Goal: Task Accomplishment & Management: Use online tool/utility

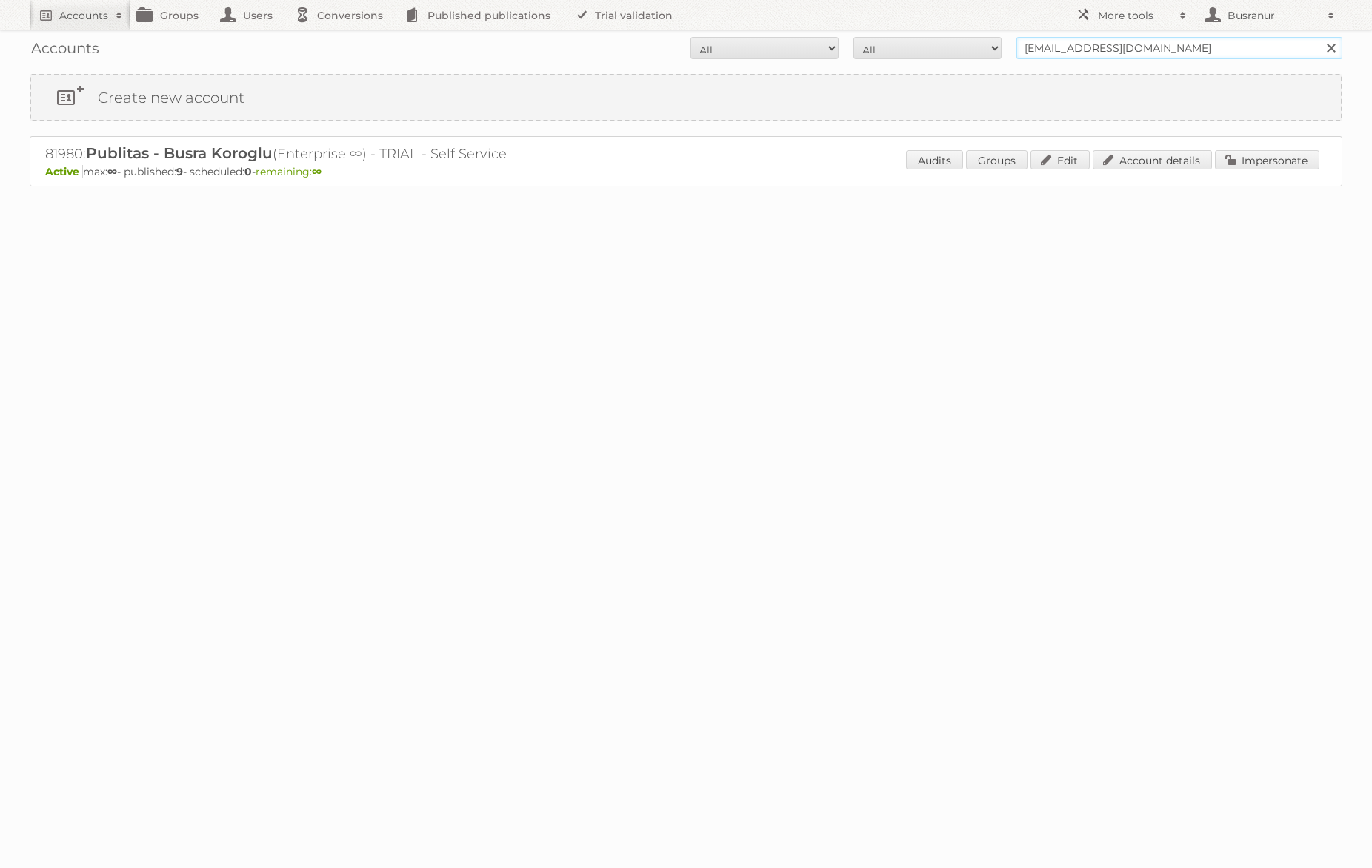
click at [1105, 49] on input "busranur@publitas.com" at bounding box center [1178, 48] width 326 height 22
paste input "vitalis1998@gmail"
type input "[EMAIL_ADDRESS][DOMAIN_NAME]"
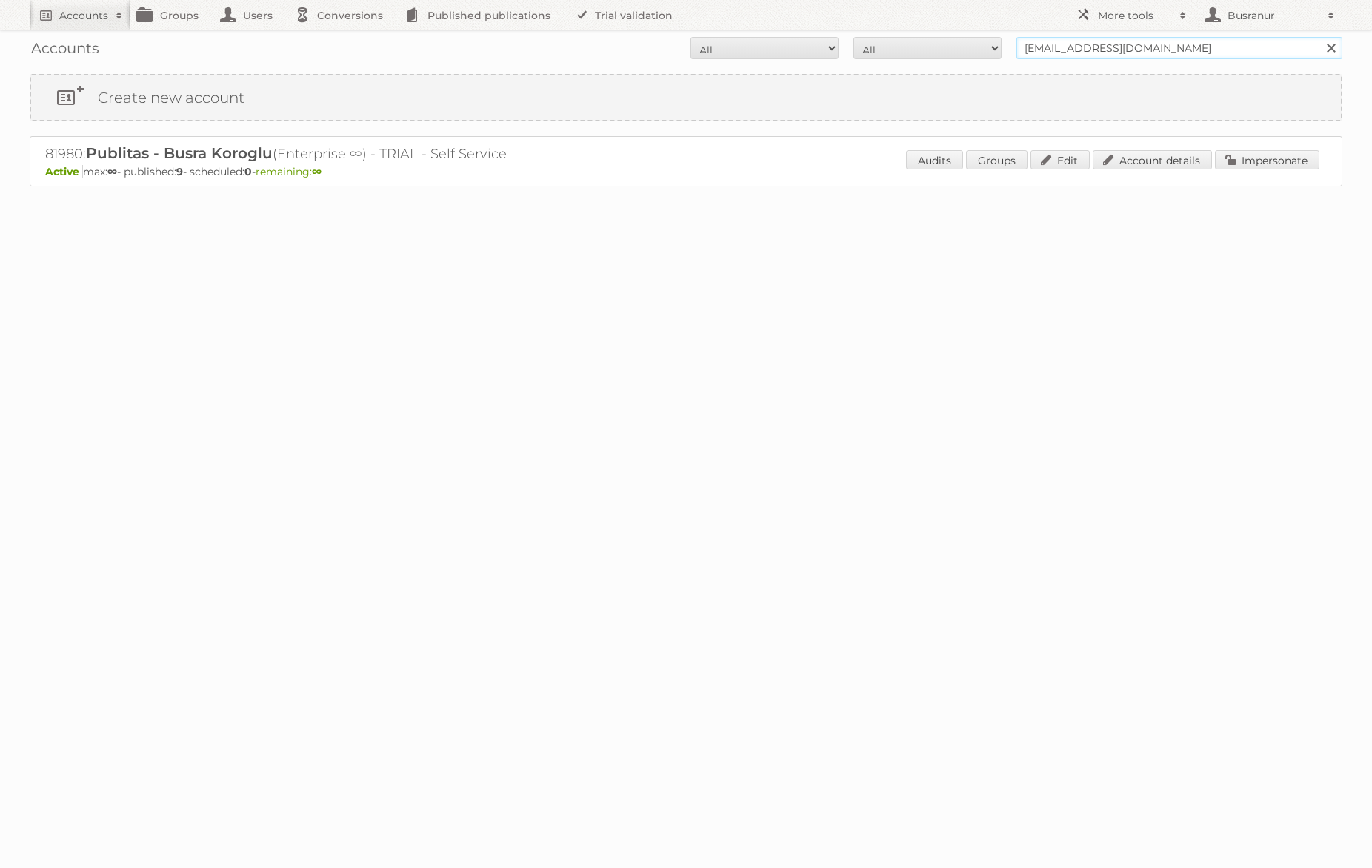
click at [1319, 37] on input "Search" at bounding box center [1330, 48] width 22 height 22
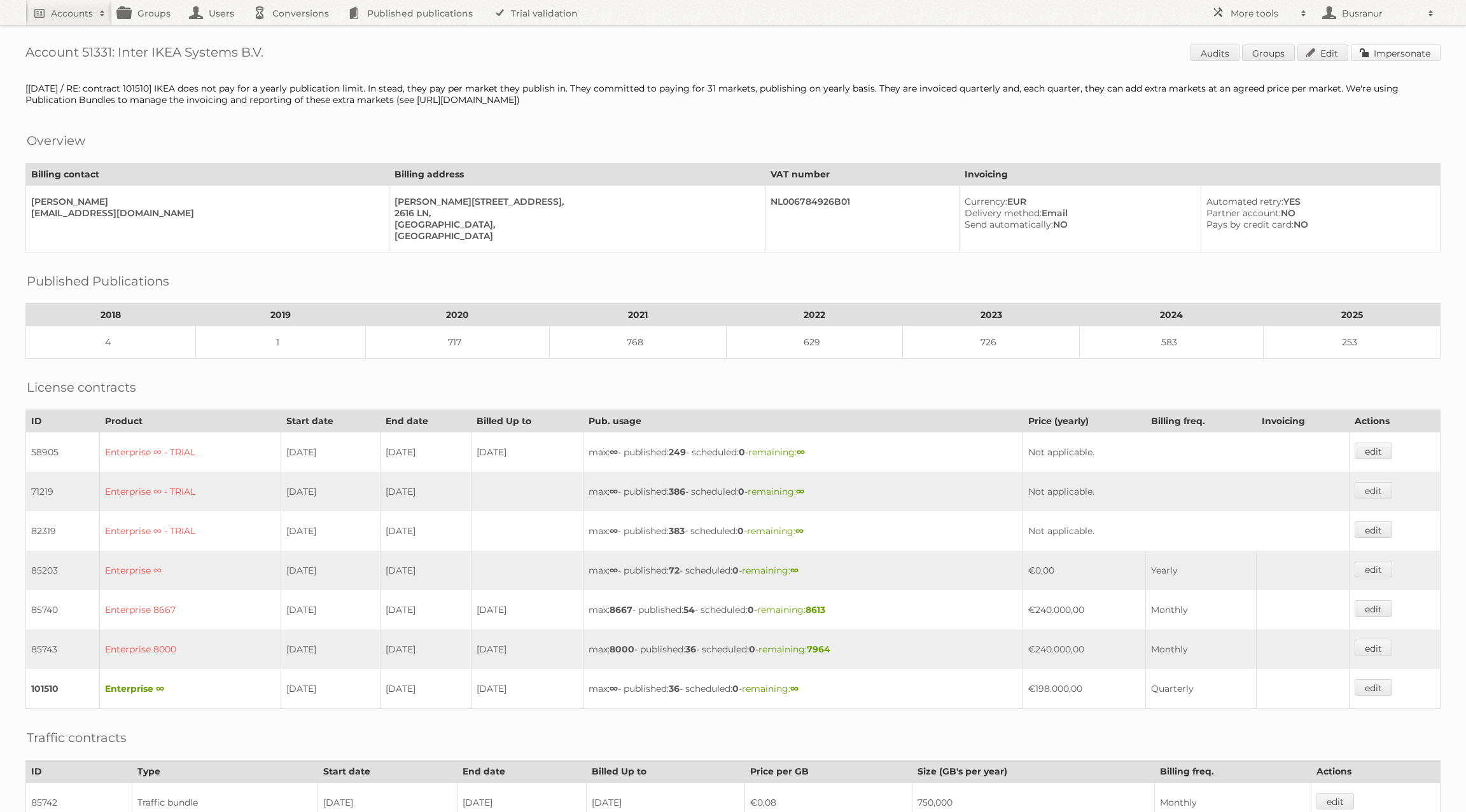
click at [1393, 48] on link "Impersonate" at bounding box center [1395, 53] width 90 height 17
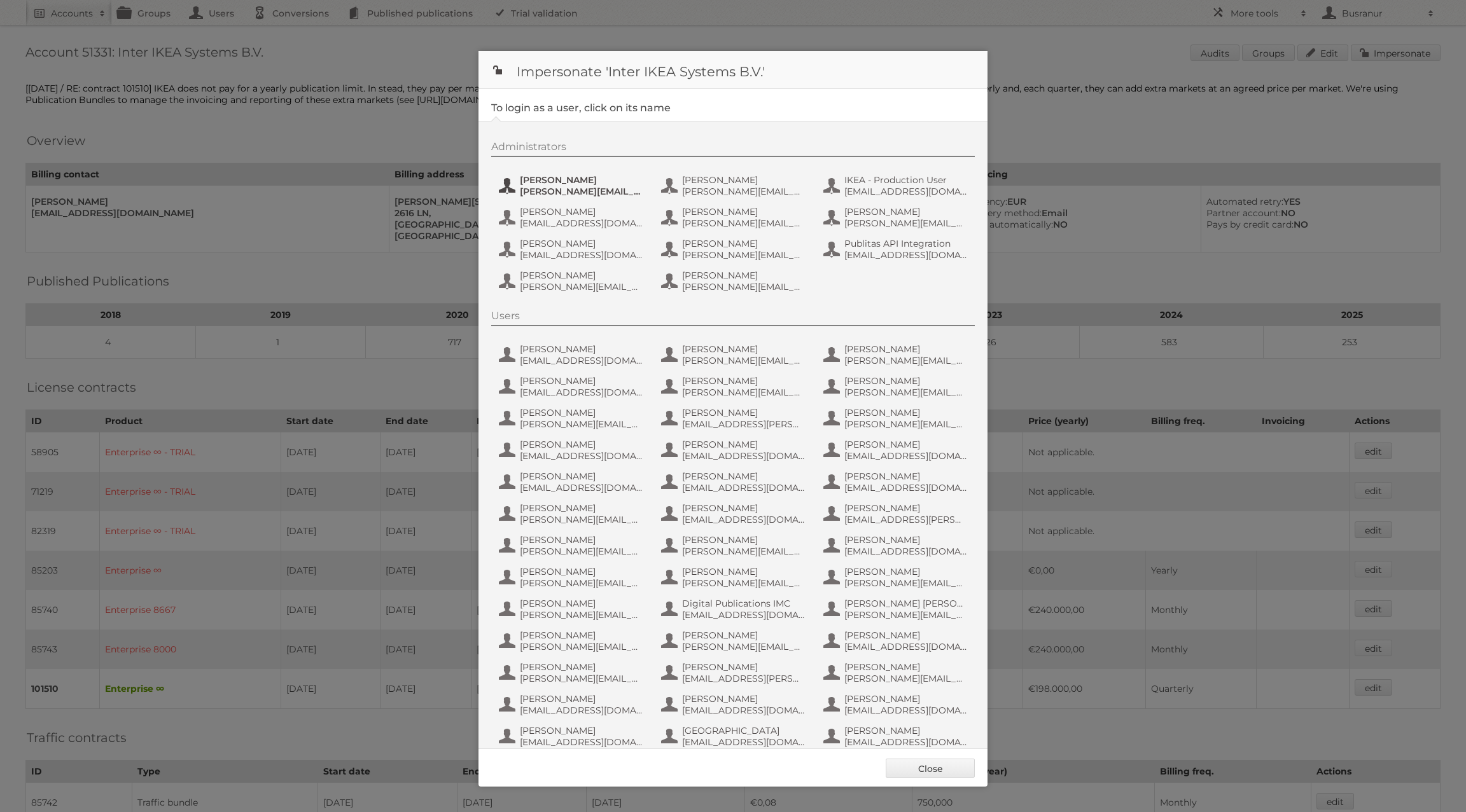
click at [576, 175] on span "[PERSON_NAME]" at bounding box center [581, 181] width 123 height 12
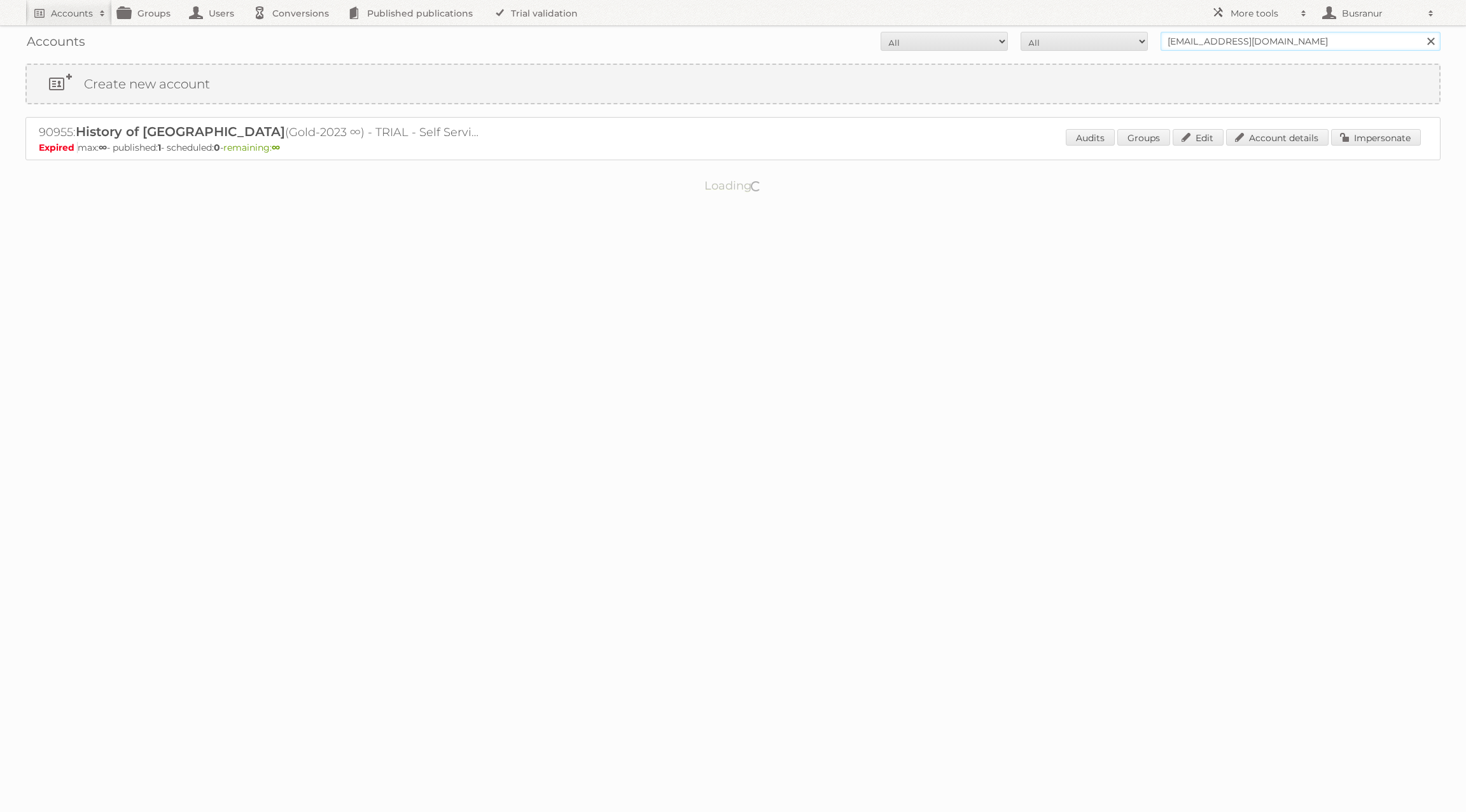
click at [1227, 36] on input "vitalis1998@gmail.com" at bounding box center [1300, 41] width 280 height 19
click at [1421, 32] on input "Search" at bounding box center [1430, 41] width 19 height 19
click at [1254, 138] on link "Account details" at bounding box center [1277, 138] width 102 height 17
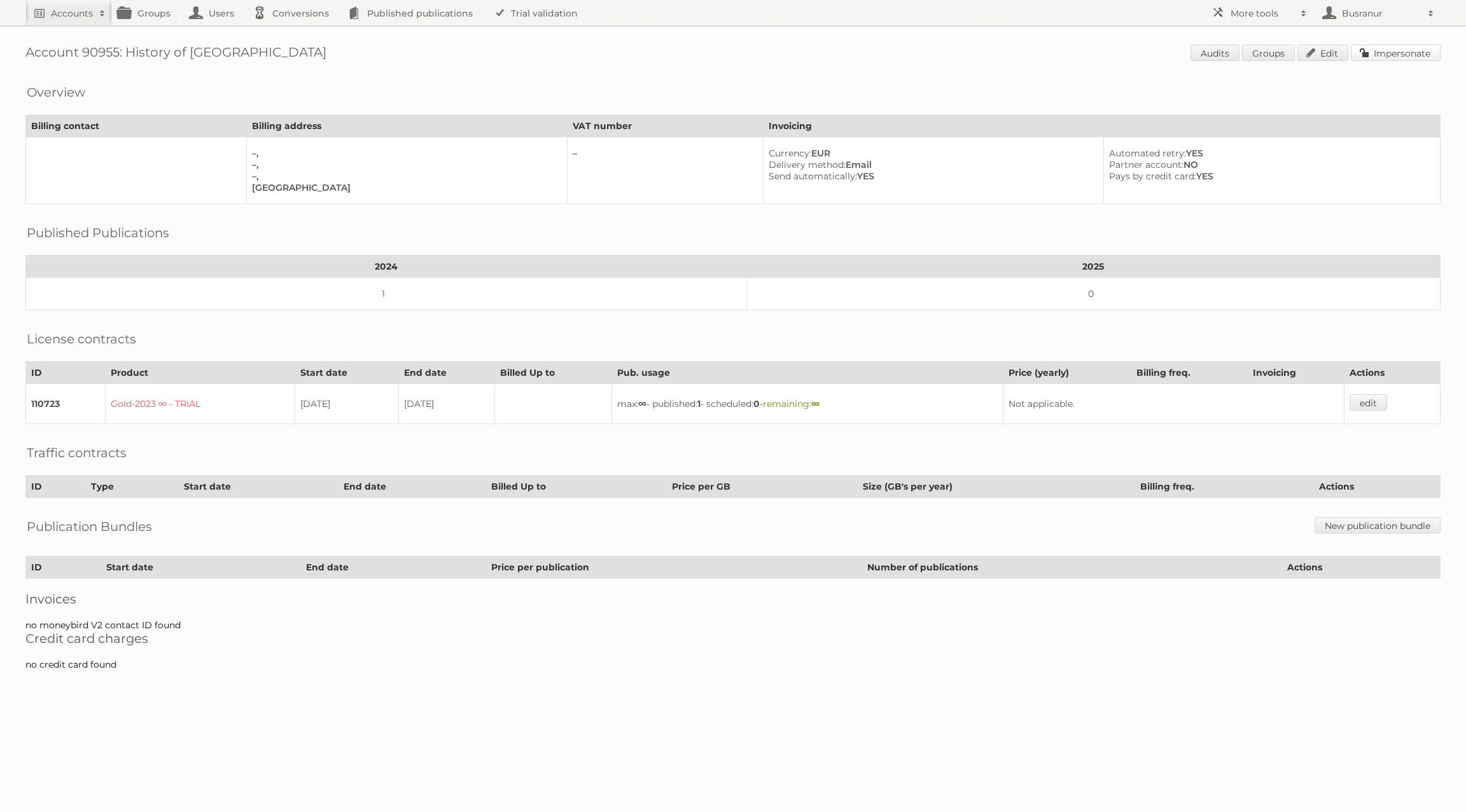
click at [1412, 54] on link "Impersonate" at bounding box center [1395, 53] width 90 height 17
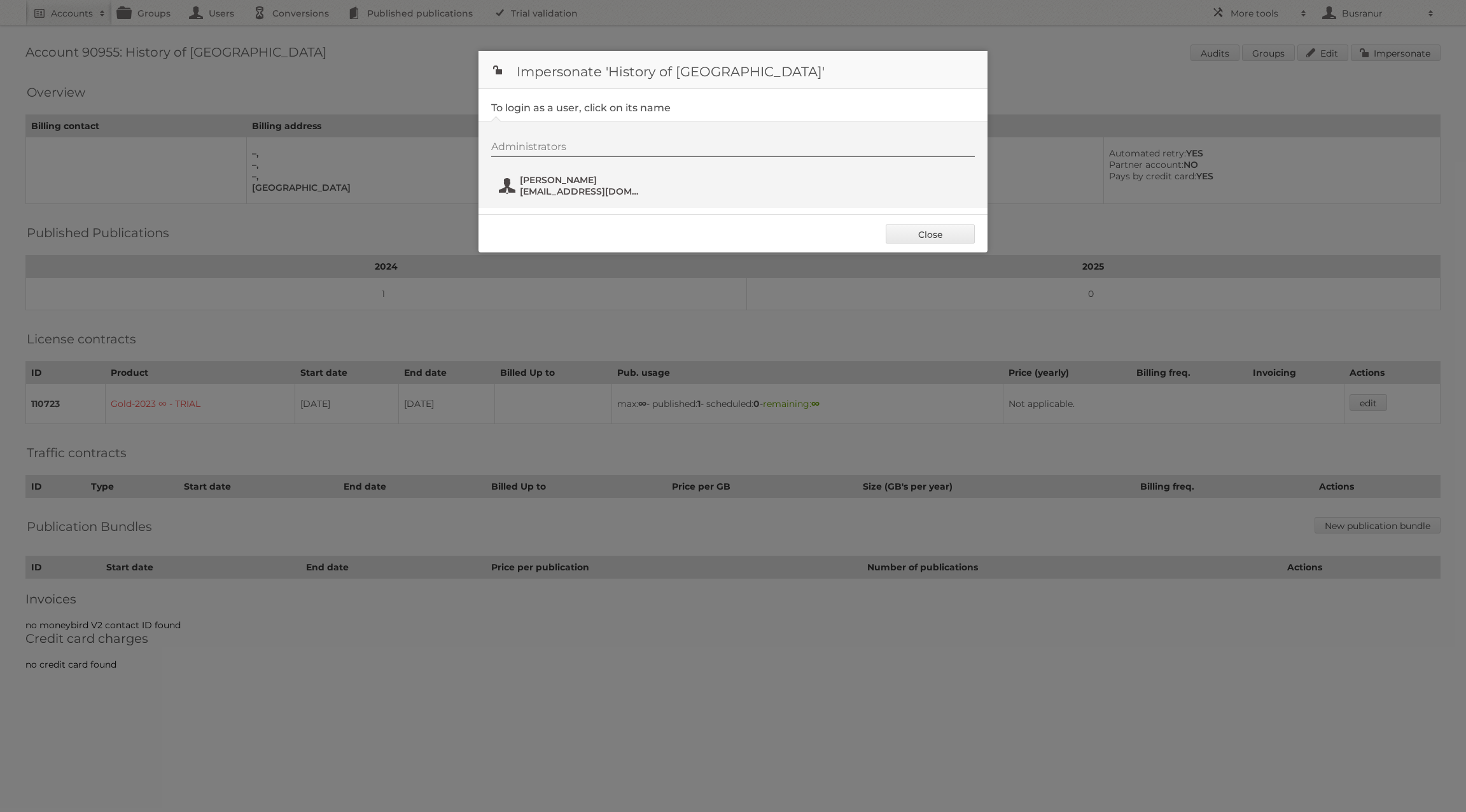
click at [539, 187] on span "[EMAIL_ADDRESS][DOMAIN_NAME]" at bounding box center [581, 191] width 123 height 12
